Goal: Navigation & Orientation: Find specific page/section

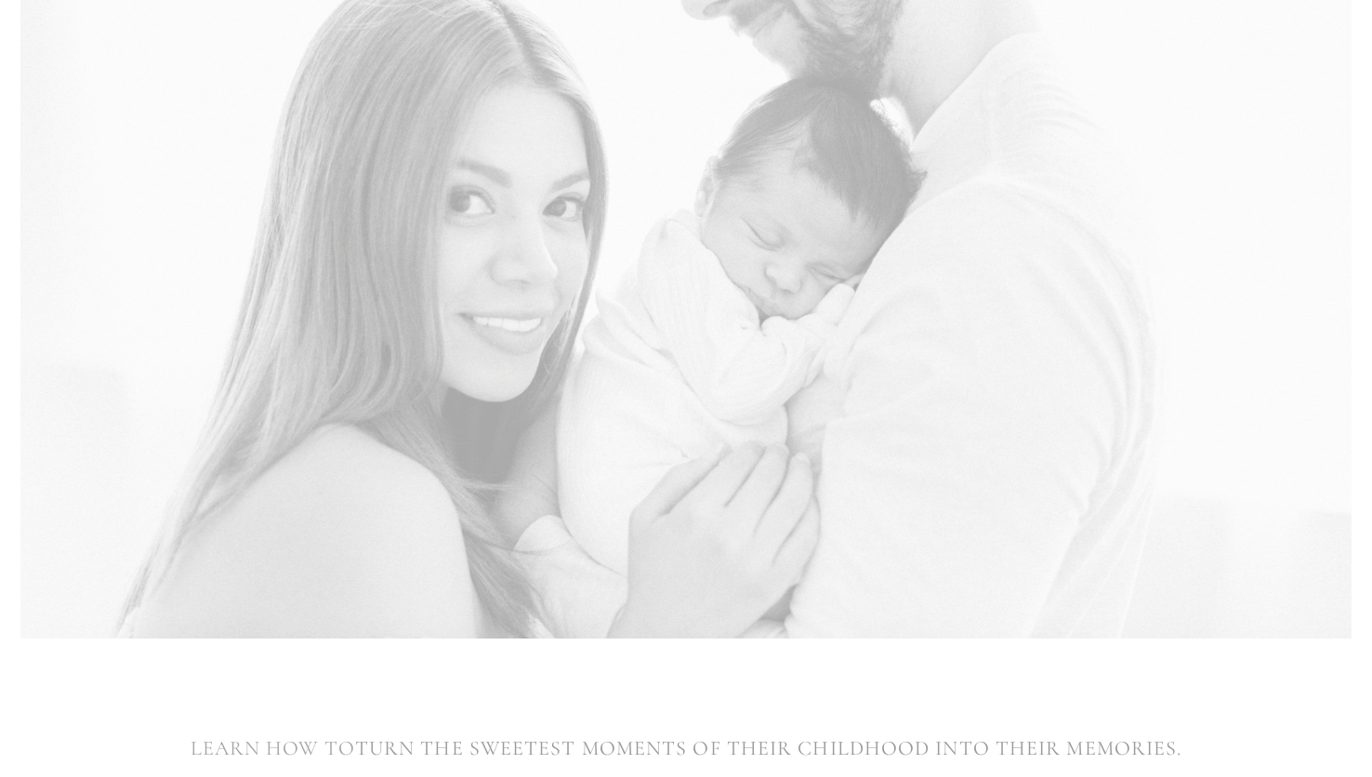
scroll to position [2882, 0]
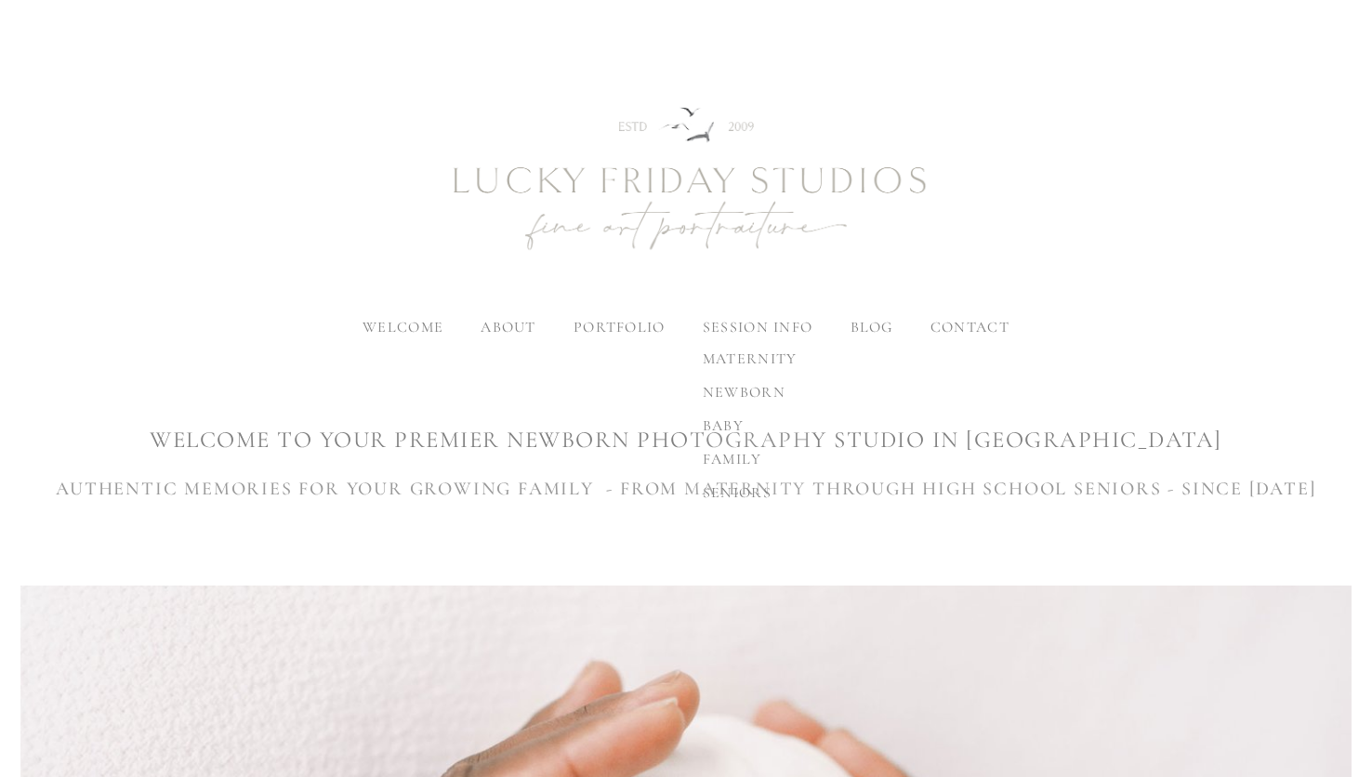
click at [725, 391] on span "newborn" at bounding box center [744, 392] width 83 height 19
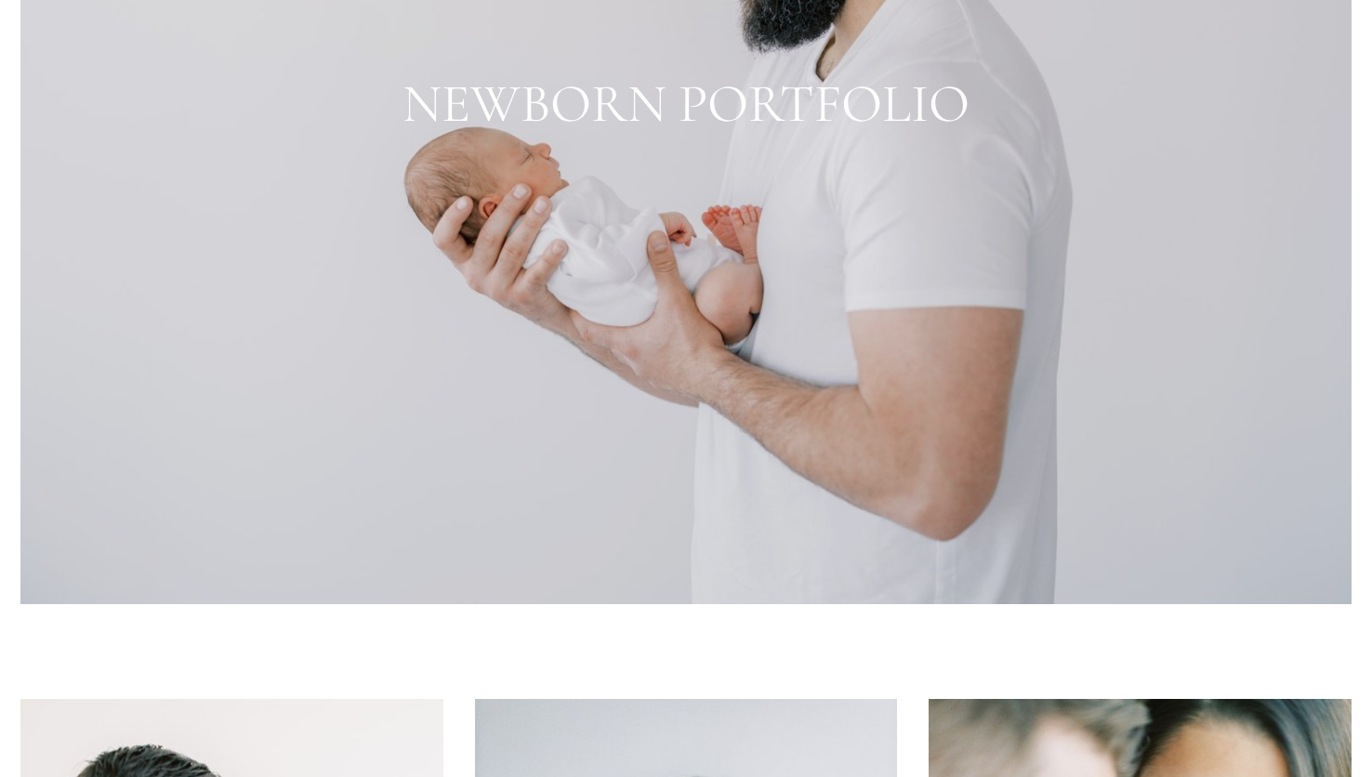
scroll to position [2214, 0]
